Goal: Use online tool/utility

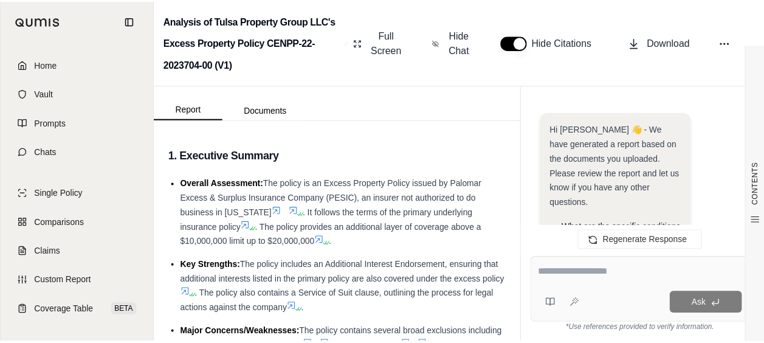
scroll to position [1537, 0]
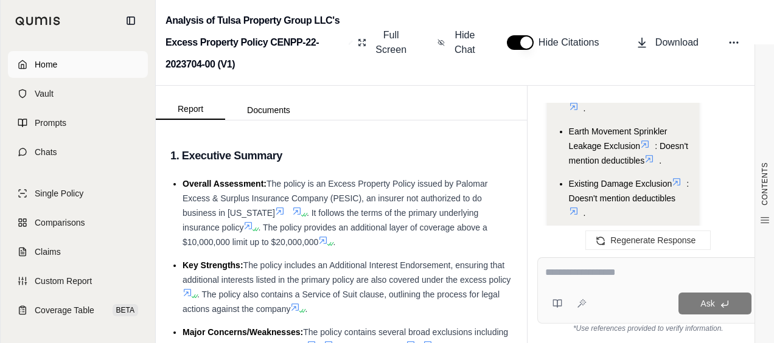
click at [38, 62] on span "Home" at bounding box center [46, 64] width 23 height 12
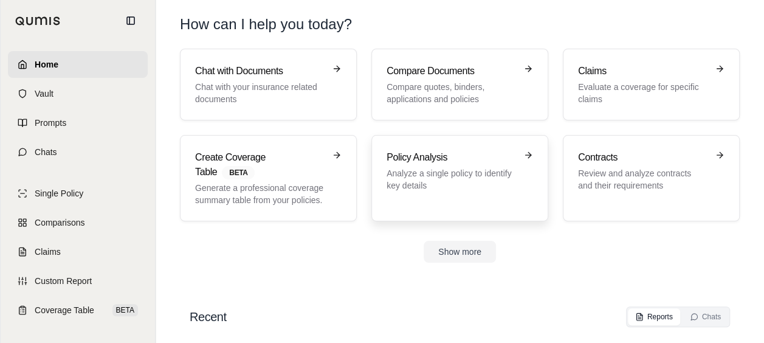
click at [474, 187] on p "Analyze a single policy to identify key details" at bounding box center [452, 179] width 130 height 24
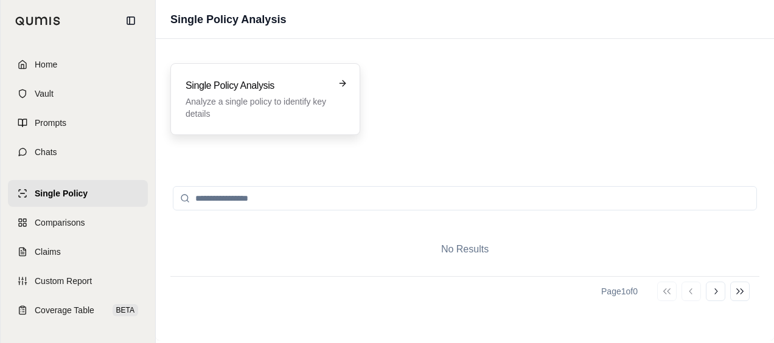
click at [270, 105] on p "Analyze a single policy to identify key details" at bounding box center [256, 107] width 142 height 24
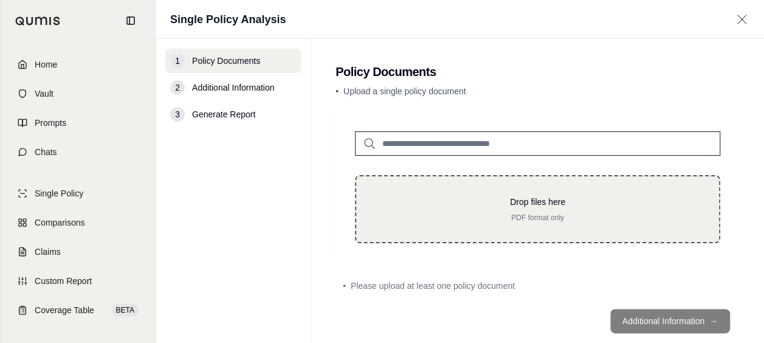
click at [516, 227] on div "Drop files here PDF format only" at bounding box center [537, 209] width 365 height 68
